Goal: Transaction & Acquisition: Purchase product/service

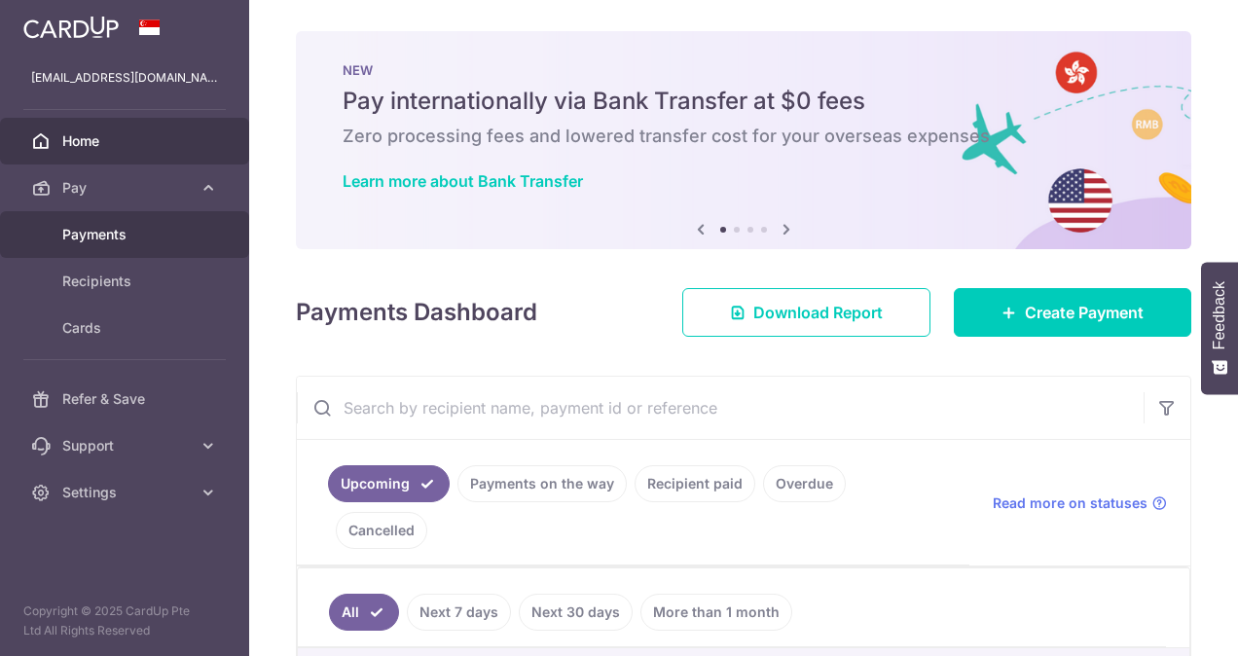
click at [91, 232] on span "Payments" at bounding box center [126, 234] width 128 height 19
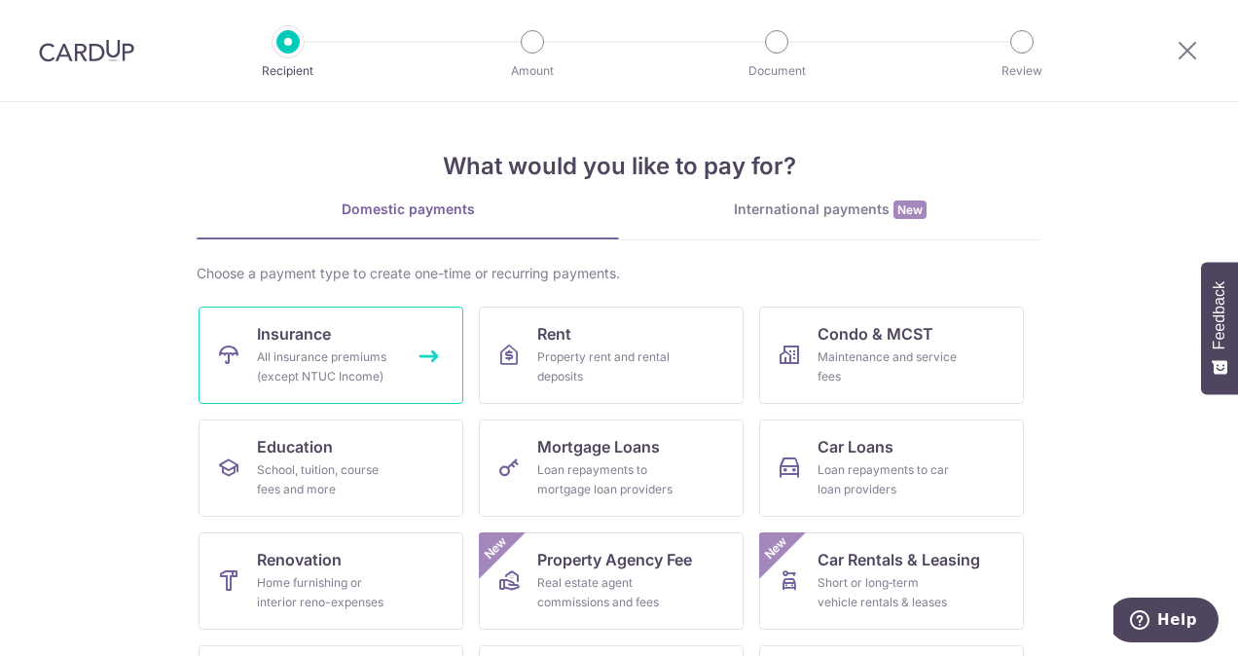
click at [302, 346] on link "Insurance All insurance premiums (except NTUC Income)" at bounding box center [331, 355] width 265 height 97
